Goal: Obtain resource: Obtain resource

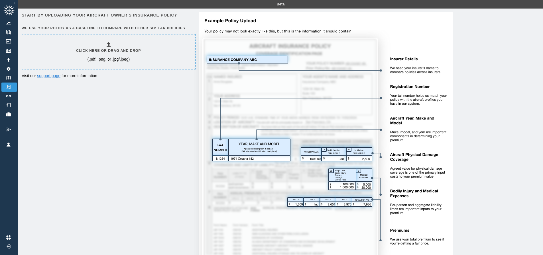
click at [163, 118] on div "Start by uploading your aircraft owner's insurance policy We use your policy as…" at bounding box center [281, 145] width 518 height 267
click at [9, 79] on img at bounding box center [8, 78] width 6 height 4
click at [10, 76] on img at bounding box center [8, 78] width 6 height 4
